Goal: Task Accomplishment & Management: Complete application form

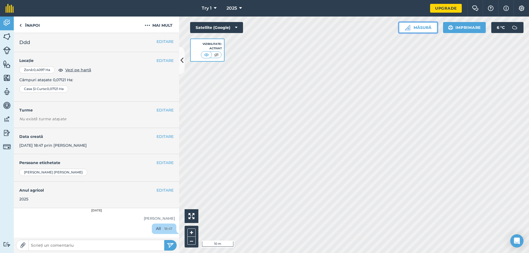
click at [399, 33] on button "Măsură" at bounding box center [418, 27] width 39 height 11
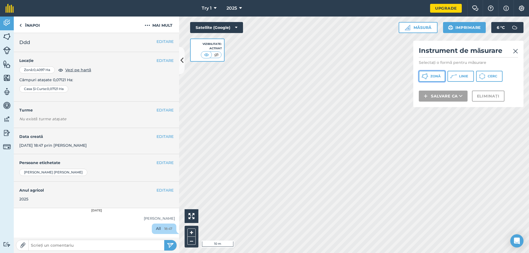
click at [440, 78] on span "Zonă" at bounding box center [435, 76] width 10 height 4
click at [513, 55] on img at bounding box center [515, 51] width 5 height 7
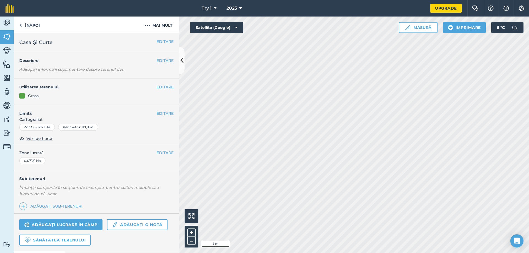
click at [281, 253] on html "Try 1 2025 Upgrade Chat fermă Ajutor Info Setări Map printing is not available …" at bounding box center [264, 126] width 529 height 253
click at [6, 41] on img at bounding box center [7, 36] width 8 height 8
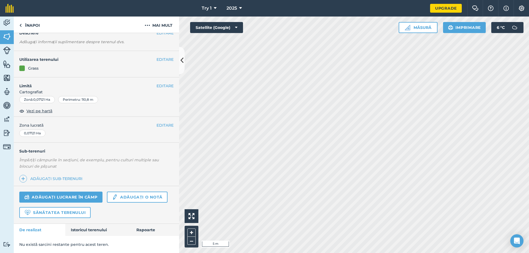
scroll to position [62, 0]
drag, startPoint x: 156, startPoint y: 215, endPoint x: 162, endPoint y: 82, distance: 133.7
click at [162, 83] on button "EDITARE" at bounding box center [164, 86] width 17 height 6
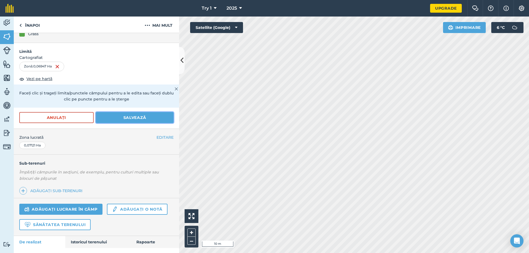
click at [122, 123] on button "Salvează" at bounding box center [135, 117] width 78 height 11
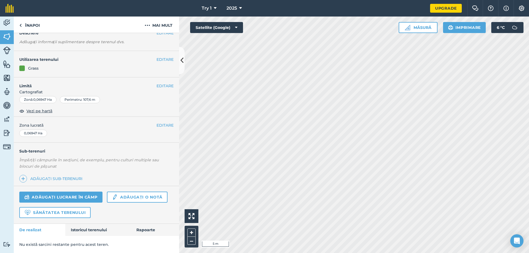
scroll to position [26, 0]
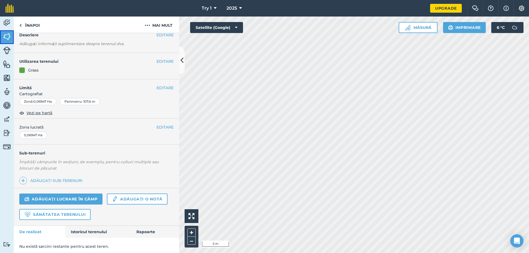
click at [7, 41] on img at bounding box center [7, 36] width 8 height 8
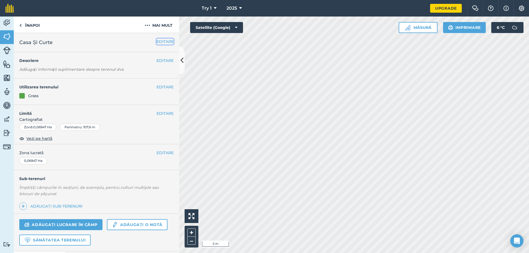
click at [156, 45] on button "EDITARE" at bounding box center [164, 42] width 17 height 6
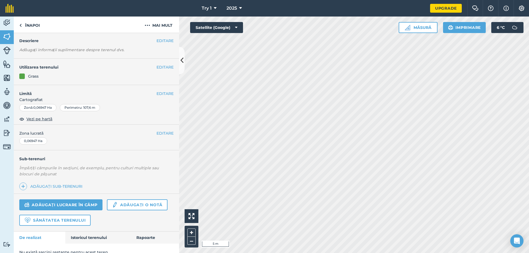
scroll to position [48, 0]
click at [162, 96] on button "EDITARE" at bounding box center [164, 93] width 17 height 6
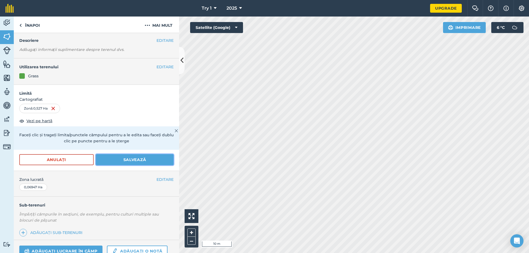
click at [140, 165] on button "Salvează" at bounding box center [135, 159] width 78 height 11
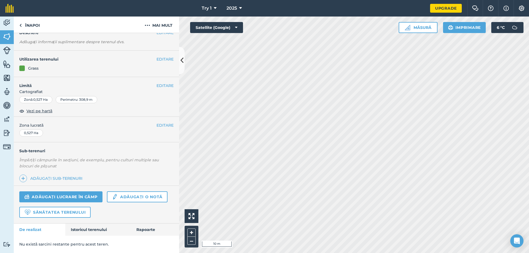
scroll to position [145, 0]
click at [25, 175] on img at bounding box center [23, 178] width 4 height 7
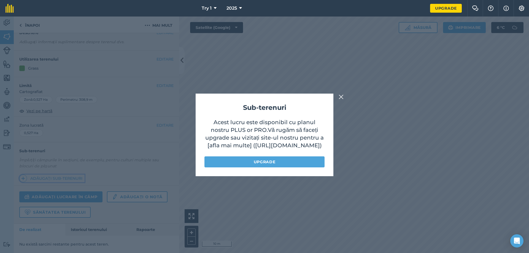
scroll to position [33, 0]
click at [282, 130] on span "Vă rugăm să faceți upgrade sau vizitați site-ul nostru pentru a [afla mai multe…" at bounding box center [264, 138] width 119 height 22
click at [283, 167] on link "Upgrade" at bounding box center [264, 161] width 120 height 11
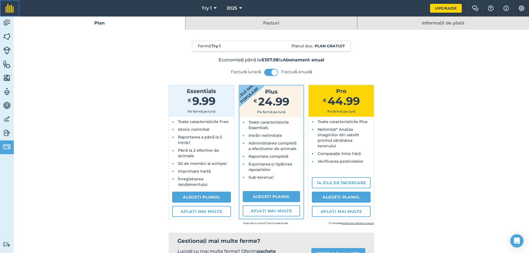
click at [14, 12] on img at bounding box center [10, 8] width 8 height 9
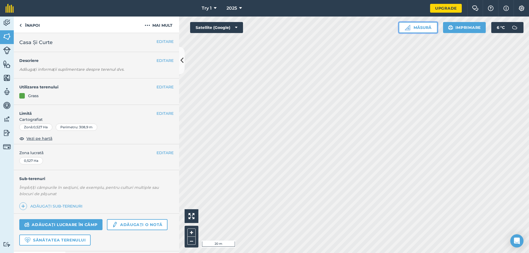
click at [399, 33] on button "Măsură" at bounding box center [418, 27] width 39 height 11
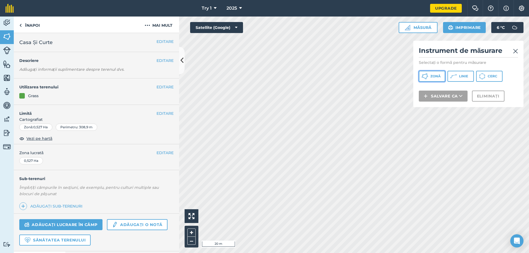
click at [432, 82] on button "Zonă" at bounding box center [432, 76] width 26 height 11
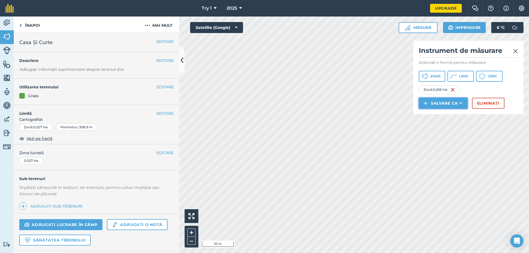
click at [439, 109] on button "Salvare ca" at bounding box center [443, 103] width 49 height 11
click at [436, 82] on button "Zonă" at bounding box center [432, 76] width 26 height 11
click at [498, 109] on button "Eliminați" at bounding box center [488, 103] width 32 height 11
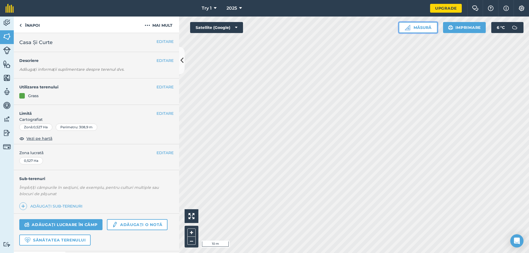
click at [405, 30] on img at bounding box center [408, 28] width 6 height 6
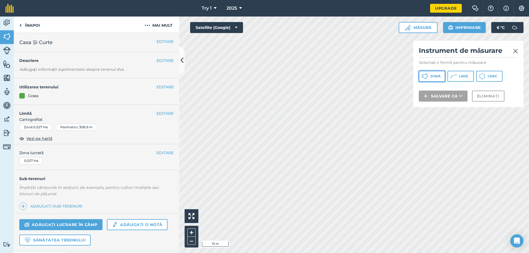
click at [426, 80] on icon at bounding box center [424, 76] width 7 height 7
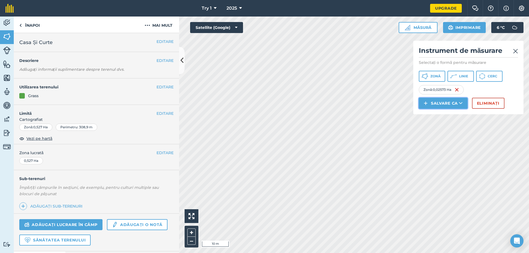
drag, startPoint x: 419, startPoint y: 108, endPoint x: 460, endPoint y: 158, distance: 65.2
click at [460, 109] on button "Salvare ca" at bounding box center [443, 103] width 49 height 11
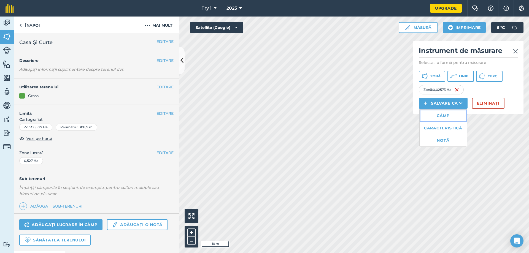
click at [462, 122] on link "Câmp" at bounding box center [442, 116] width 47 height 12
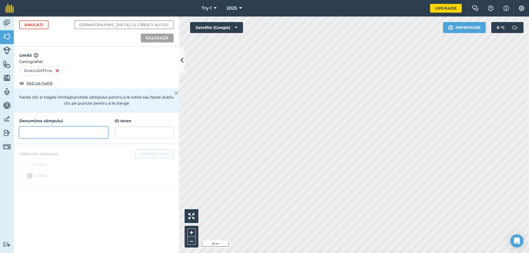
click at [55, 138] on input "text" at bounding box center [63, 133] width 89 height 12
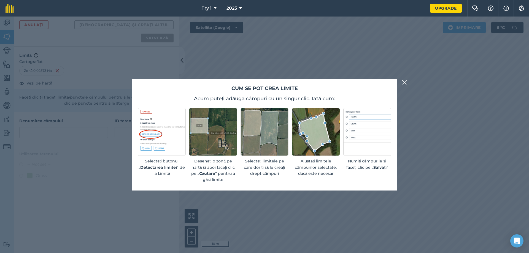
click at [405, 79] on img at bounding box center [404, 82] width 5 height 7
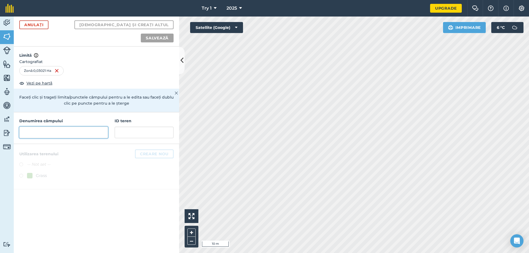
click at [54, 138] on input "text" at bounding box center [63, 133] width 89 height 12
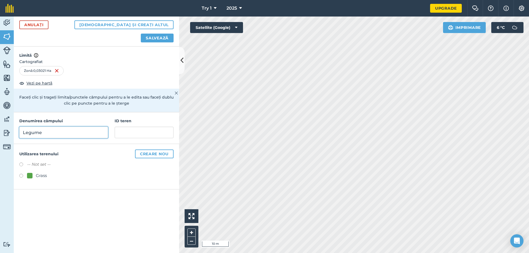
type input "Legume"
click at [74, 20] on button "[DEMOGRAPHIC_DATA] și creați altul" at bounding box center [123, 24] width 99 height 9
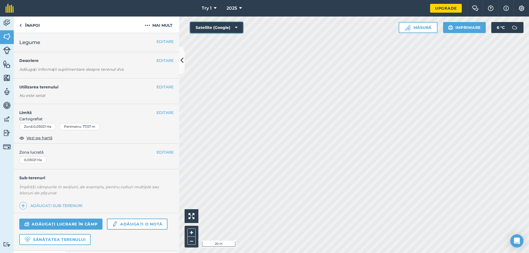
click at [245, 118] on div "Click to start drawing i 20 m + – Satellite (Google) Măsură Imprimare 6 ° C" at bounding box center [354, 135] width 350 height 237
click at [243, 33] on button "Satellite (Google)" at bounding box center [216, 27] width 53 height 11
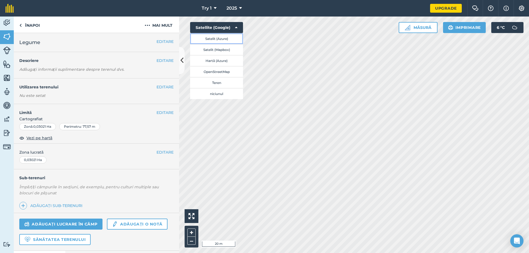
click at [243, 44] on button "Satelit (Azure)" at bounding box center [216, 38] width 53 height 11
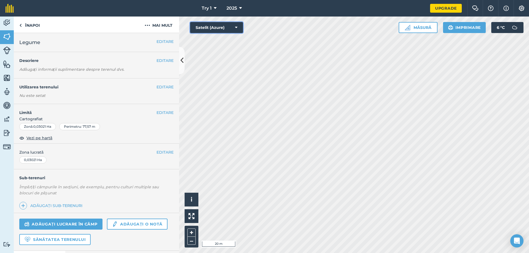
click at [237, 30] on icon at bounding box center [236, 28] width 2 height 6
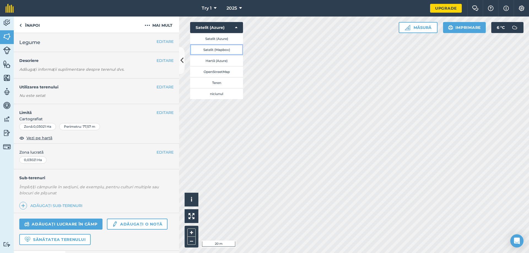
click at [241, 55] on button "Satelit (Mapbox)" at bounding box center [216, 49] width 53 height 11
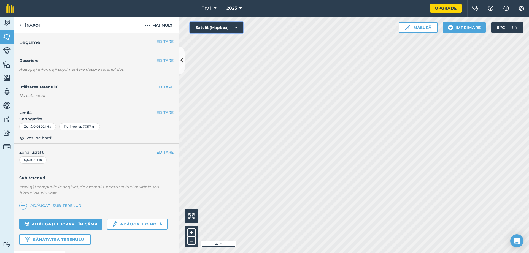
click at [243, 31] on button "Satelit (Mapbox)" at bounding box center [216, 27] width 53 height 11
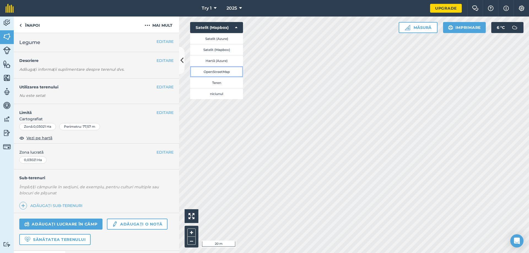
click at [242, 77] on button "OpenStreetMap" at bounding box center [216, 71] width 53 height 11
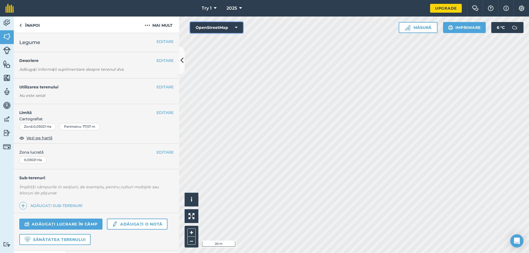
click at [243, 30] on button "OpenStreetMap" at bounding box center [216, 27] width 53 height 11
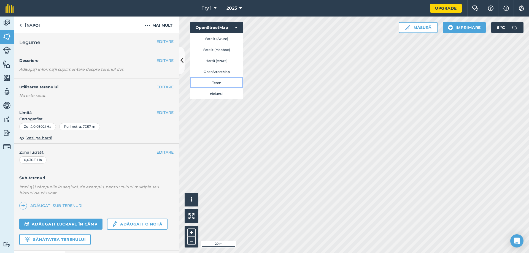
click at [238, 88] on button "Teren" at bounding box center [216, 82] width 53 height 11
